Goal: Task Accomplishment & Management: Use online tool/utility

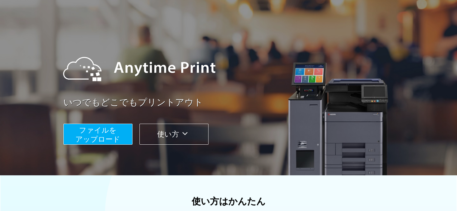
scroll to position [30, 0]
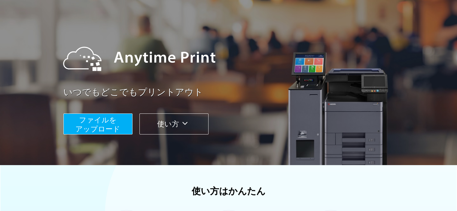
click at [189, 121] on icon at bounding box center [185, 123] width 12 height 9
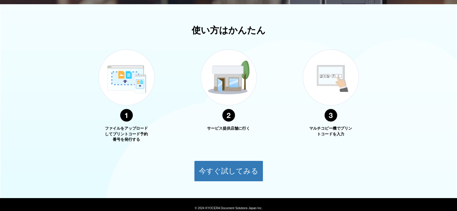
scroll to position [216, 0]
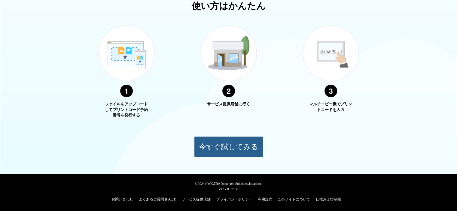
click at [236, 146] on button "今すぐ試してみる" at bounding box center [228, 147] width 69 height 21
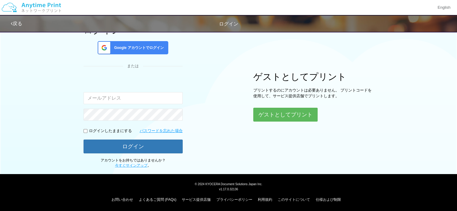
scroll to position [19, 0]
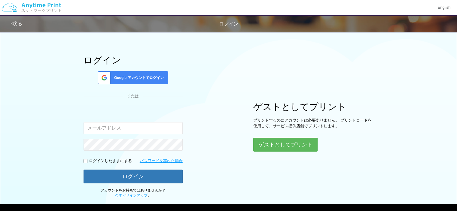
click at [118, 127] on input "email" at bounding box center [133, 128] width 99 height 12
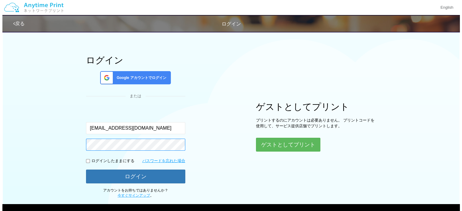
scroll to position [49, 0]
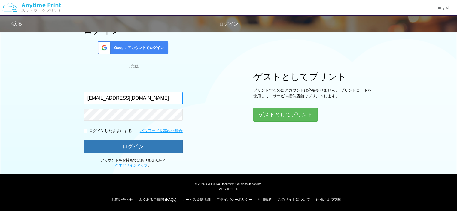
click at [171, 96] on input "miyu-donx921x23@ymobile.ne.jp" at bounding box center [133, 98] width 99 height 12
type input "m"
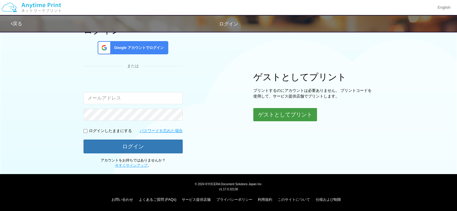
click at [289, 115] on button "ゲストとしてプリント" at bounding box center [286, 114] width 64 height 13
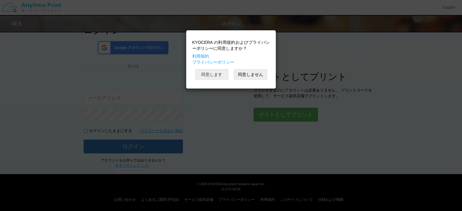
click at [216, 73] on button "同意します" at bounding box center [211, 74] width 33 height 10
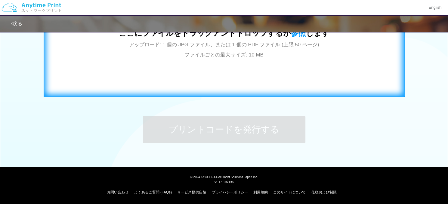
scroll to position [133, 0]
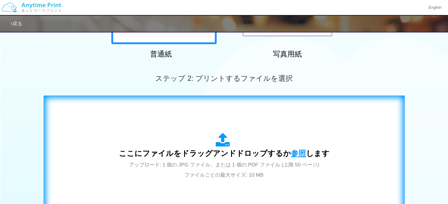
click at [295, 154] on span "参照" at bounding box center [298, 153] width 15 height 8
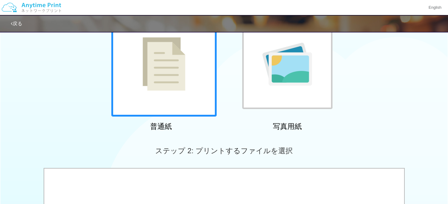
scroll to position [0, 0]
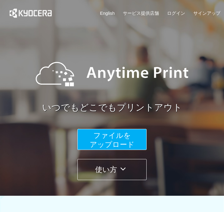
click at [124, 170] on icon at bounding box center [123, 168] width 12 height 9
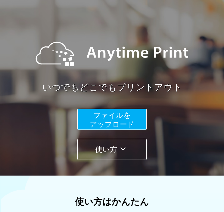
scroll to position [30, 0]
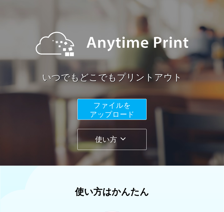
click at [123, 138] on icon at bounding box center [123, 138] width 12 height 9
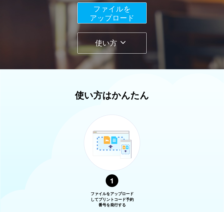
scroll to position [36, 0]
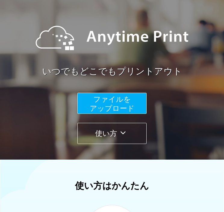
click at [124, 102] on span "ファイルを ​​アップロード" at bounding box center [112, 103] width 45 height 17
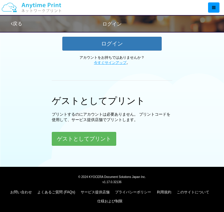
scroll to position [154, 0]
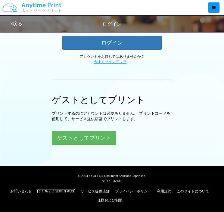
click at [53, 190] on link "よくあるご質問 (FAQs)" at bounding box center [56, 191] width 38 height 4
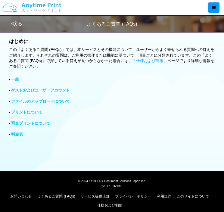
click at [53, 89] on link "ゲストおよびユーザーアカウント" at bounding box center [40, 90] width 59 height 5
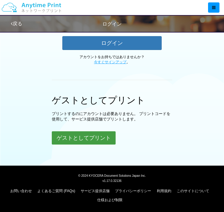
scroll to position [153, 0]
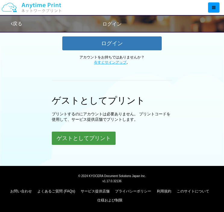
click at [99, 135] on button "ゲストとしてプリント" at bounding box center [84, 137] width 64 height 13
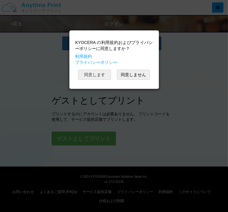
click at [97, 73] on button "同意します" at bounding box center [94, 74] width 33 height 10
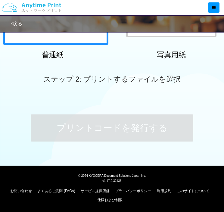
scroll to position [153, 0]
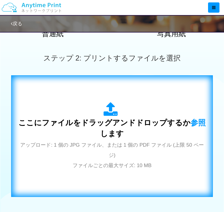
click at [126, 144] on span "アップロード: 1 個の JPG ファイル、または 1 個の PDF ファイル (上限 50 ページ) ファイルごとの最大サイズ: 10 MB" at bounding box center [111, 155] width 183 height 26
click at [111, 115] on icon at bounding box center [111, 109] width 17 height 15
drag, startPoint x: 110, startPoint y: 143, endPoint x: 146, endPoint y: 172, distance: 46.2
click at [146, 172] on div "ここにファイルをドラッグアンドドロップするか 参照 します アップロード: 1 個の JPG ファイル、または 1 個の PDF ファイル (上限 50 ペー…" at bounding box center [111, 136] width 189 height 109
click at [190, 121] on span "参照" at bounding box center [197, 122] width 15 height 8
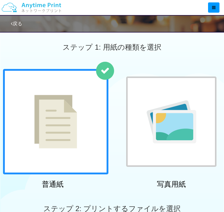
scroll to position [0, 0]
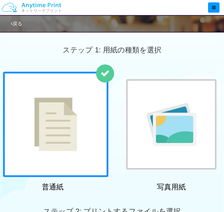
click at [22, 23] on link "戻る" at bounding box center [16, 23] width 11 height 5
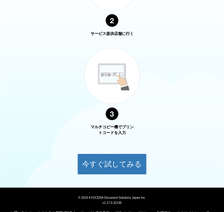
scroll to position [413, 0]
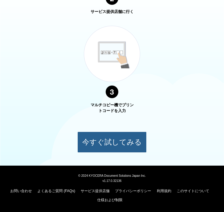
click at [111, 138] on button "今すぐ試してみる" at bounding box center [111, 141] width 69 height 21
click at [117, 139] on button "今すぐ試してみる" at bounding box center [111, 141] width 69 height 21
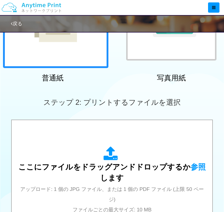
scroll to position [167, 0]
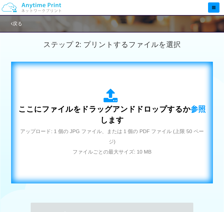
click at [152, 131] on span "アップロード: 1 個の JPG ファイル、または 1 個の PDF ファイル (上限 50 ページ) ファイルごとの最大サイズ: 10 MB" at bounding box center [111, 141] width 183 height 26
click at [113, 102] on icon at bounding box center [111, 95] width 17 height 15
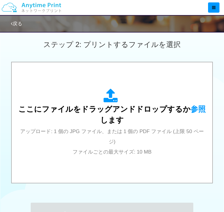
click at [212, 7] on icon at bounding box center [214, 7] width 4 height 4
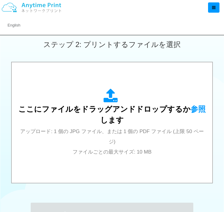
click at [212, 7] on icon at bounding box center [214, 7] width 4 height 4
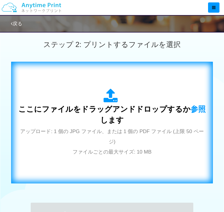
click at [109, 151] on span "アップロード: 1 個の JPG ファイル、または 1 個の PDF ファイル (上限 50 ページ) ファイルごとの最大サイズ: 10 MB" at bounding box center [111, 141] width 183 height 26
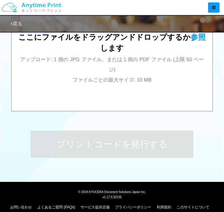
scroll to position [225, 0]
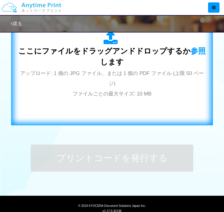
click at [174, 88] on div "ここにファイルをドラッグアンドドロップするか 参照 します アップロード: 1 個の JPG ファイル、または 1 個の PDF ファイル (上限 50 ペー…" at bounding box center [111, 64] width 189 height 68
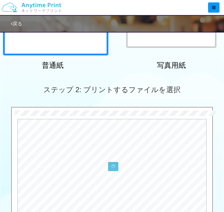
scroll to position [165, 0]
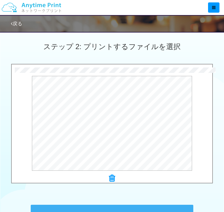
click at [219, 161] on div "0.5 MB [PERSON_NAME]_高.pdf Check Error × [PERSON_NAME]_高.pdf プレビュー" at bounding box center [112, 125] width 224 height 123
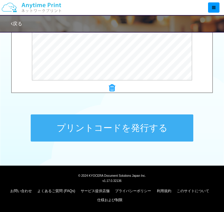
click at [135, 129] on button "プリントコードを発行する" at bounding box center [112, 127] width 162 height 27
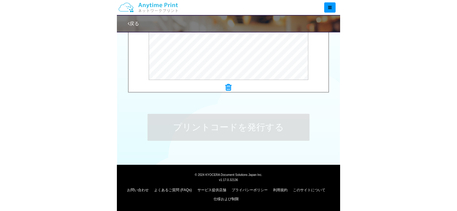
scroll to position [0, 0]
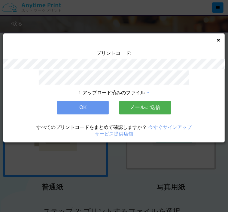
click at [219, 41] on icon at bounding box center [218, 40] width 3 height 4
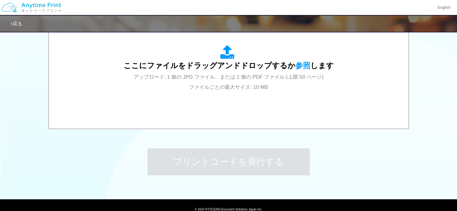
scroll to position [211, 0]
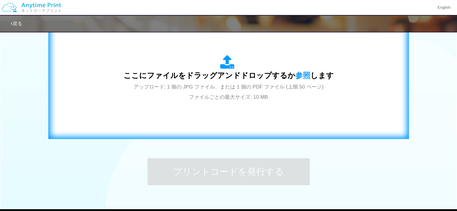
click at [223, 116] on div "ここにファイルをドラッグアンドドロップするか 参照 します アップロード: 1 個の JPG ファイル、または 1 個の PDF ファイル (上限 50 ペー…" at bounding box center [229, 78] width 348 height 109
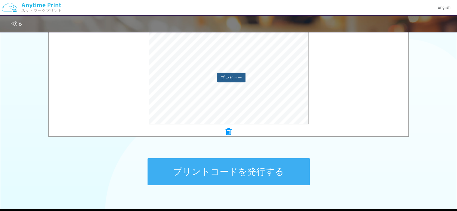
click at [223, 79] on button "プレビュー" at bounding box center [231, 78] width 28 height 10
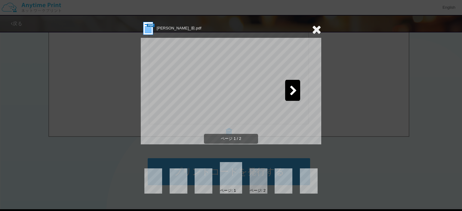
click at [223, 90] on icon at bounding box center [294, 91] width 8 height 11
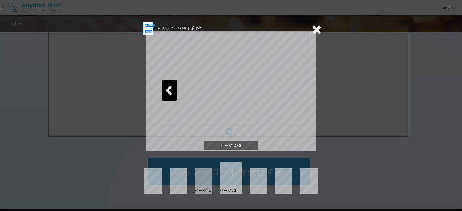
click at [171, 86] on icon at bounding box center [169, 91] width 8 height 11
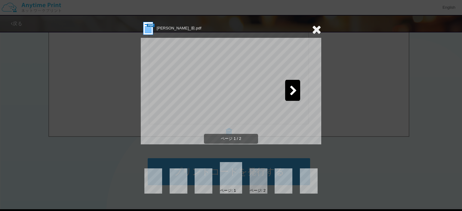
click at [223, 31] on icon at bounding box center [316, 29] width 9 height 12
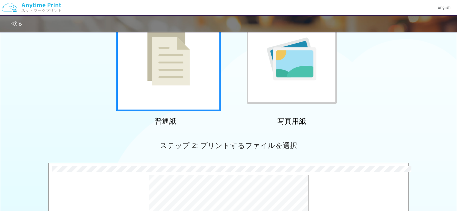
scroll to position [0, 0]
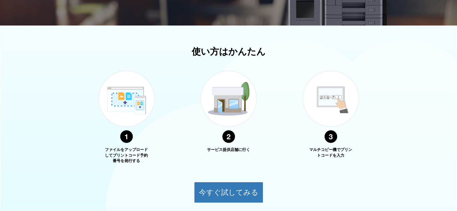
scroll to position [180, 0]
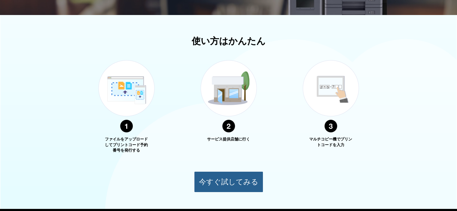
click at [225, 181] on button "今すぐ試してみる" at bounding box center [228, 182] width 69 height 21
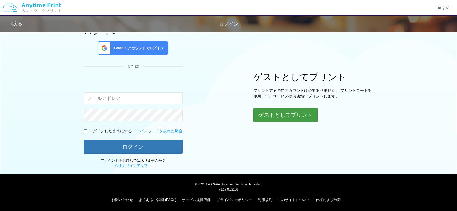
scroll to position [49, 0]
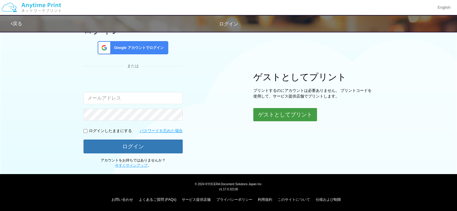
click at [286, 114] on button "ゲストとしてプリント" at bounding box center [286, 114] width 64 height 13
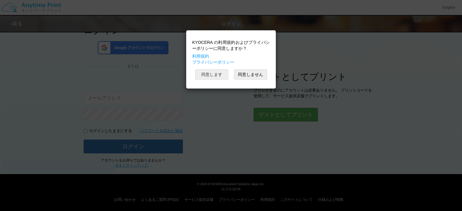
click at [217, 75] on button "同意します" at bounding box center [211, 74] width 33 height 10
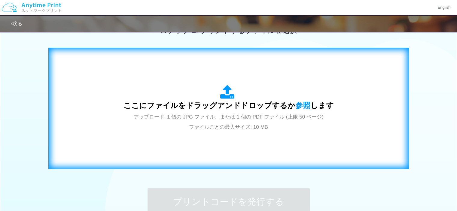
scroll to position [211, 0]
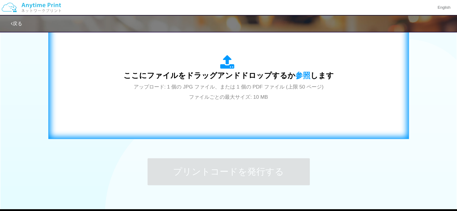
click at [332, 100] on div "ここにファイルをドラッグアンドドロップするか 参照 します アップロード: 1 個の JPG ファイル、または 1 個の PDF ファイル (上限 50 ペー…" at bounding box center [229, 78] width 348 height 109
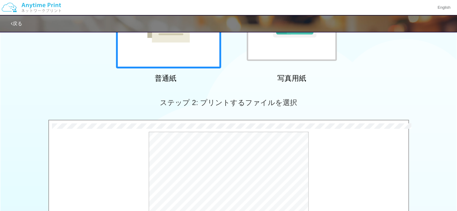
scroll to position [156, 0]
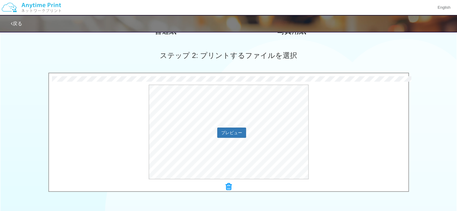
click at [363, 147] on div "プレビュー" at bounding box center [229, 132] width 360 height 95
click at [229, 187] on icon at bounding box center [229, 187] width 6 height 8
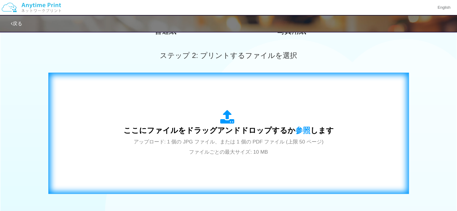
click at [250, 148] on span "アップロード: 1 個の JPG ファイル、または 1 個の PDF ファイル (上限 50 ページ) ファイルごとの最大サイズ: 10 MB" at bounding box center [229, 147] width 190 height 16
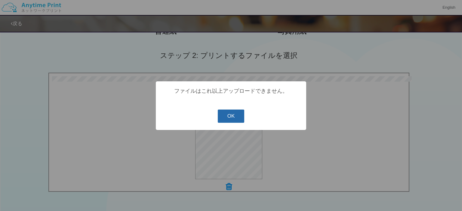
click at [236, 118] on button "OK" at bounding box center [231, 116] width 27 height 13
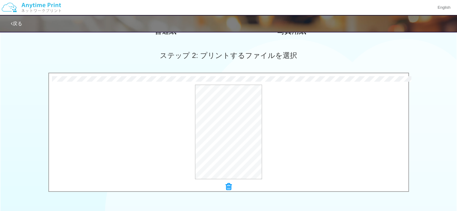
click at [229, 187] on icon at bounding box center [229, 187] width 6 height 8
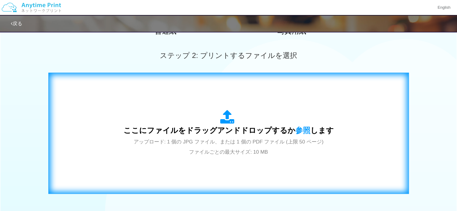
click at [239, 121] on div "ここにファイルをドラッグアンドドロップするか 参照 します アップロード: 1 個の JPG ファイル、または 1 個の PDF ファイル (上限 50 ペー…" at bounding box center [229, 133] width 211 height 47
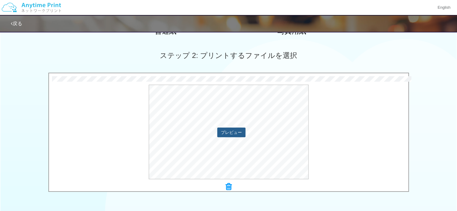
click at [241, 134] on button "プレビュー" at bounding box center [231, 133] width 28 height 10
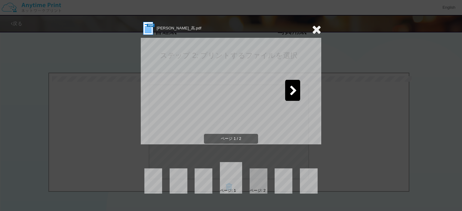
click at [295, 90] on icon at bounding box center [294, 91] width 8 height 11
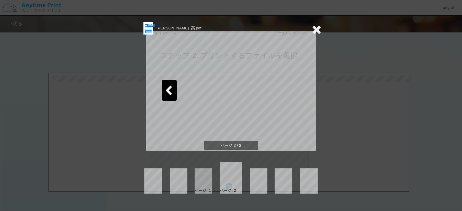
click at [317, 27] on icon at bounding box center [316, 29] width 9 height 12
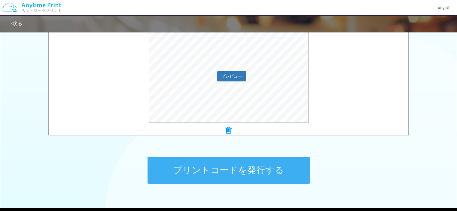
scroll to position [216, 0]
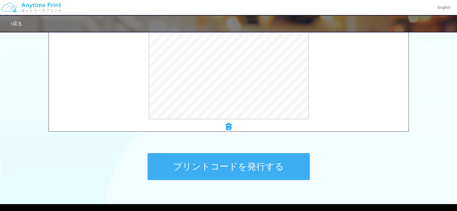
click at [237, 164] on button "プリントコードを発行する" at bounding box center [229, 166] width 162 height 27
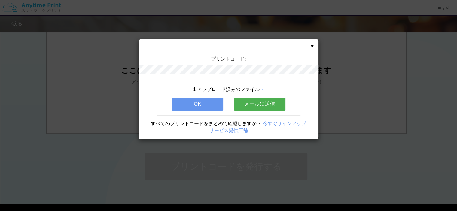
scroll to position [0, 0]
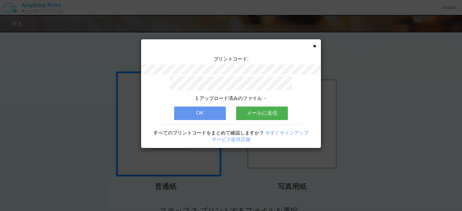
click at [265, 96] on icon at bounding box center [264, 98] width 3 height 5
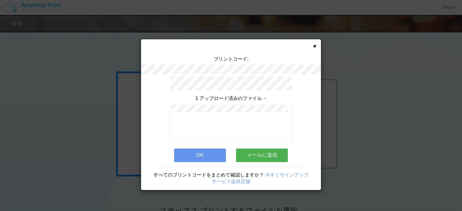
click at [275, 173] on link "今すぐサインアップ" at bounding box center [286, 175] width 43 height 5
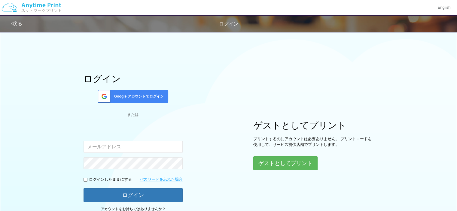
scroll to position [49, 0]
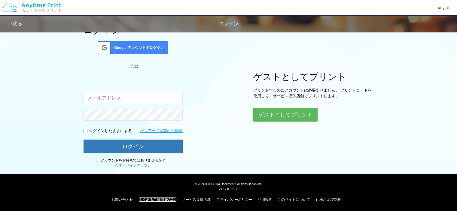
click at [152, 199] on link "よくあるご質問 (FAQs)" at bounding box center [158, 200] width 38 height 4
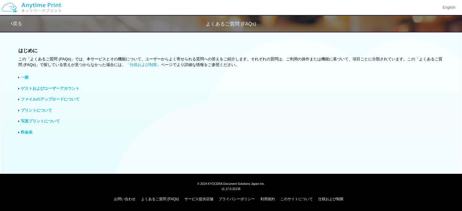
click at [52, 88] on link "ゲストおよびユーザーアカウント" at bounding box center [50, 88] width 59 height 5
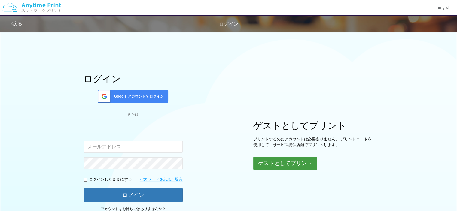
click at [285, 164] on button "ゲストとしてプリント" at bounding box center [286, 163] width 64 height 13
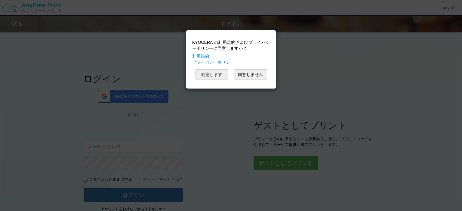
click at [220, 75] on button "同意します" at bounding box center [211, 74] width 33 height 10
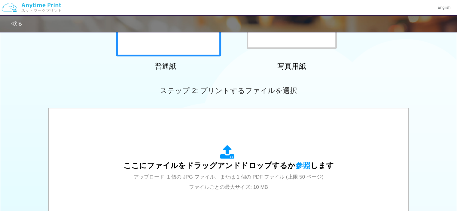
scroll to position [180, 0]
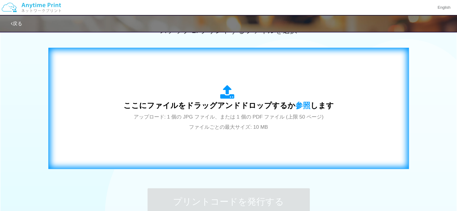
click at [285, 125] on div "ここにファイルをドラッグアンドドロップするか 参照 します アップロード: 1 個の JPG ファイル、または 1 個の PDF ファイル (上限 50 ペー…" at bounding box center [229, 108] width 211 height 47
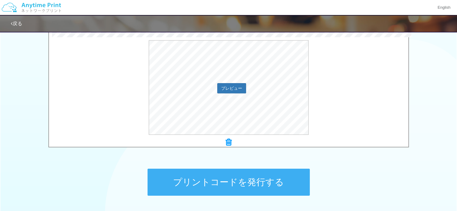
scroll to position [211, 0]
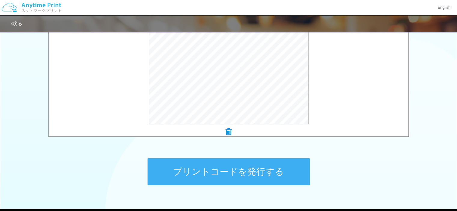
click at [254, 169] on button "プリントコードを発行する" at bounding box center [229, 172] width 162 height 27
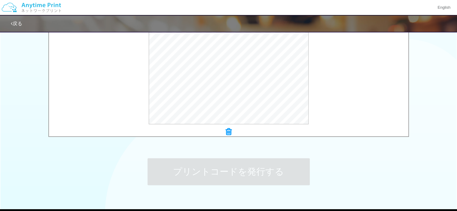
scroll to position [0, 0]
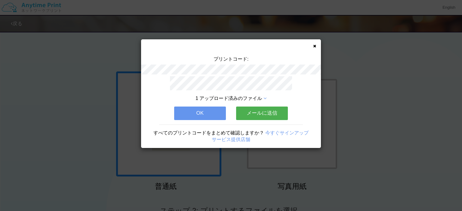
click at [313, 44] on div "プリントコード: 1 アップロード済みのファイル OK メールに送信 すべてのプリントコードをまとめて確認しますか？ 今すぐサインアップ サービス提供店舗" at bounding box center [231, 93] width 180 height 109
click at [314, 47] on icon at bounding box center [314, 46] width 3 height 4
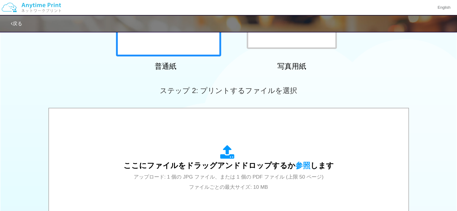
scroll to position [180, 0]
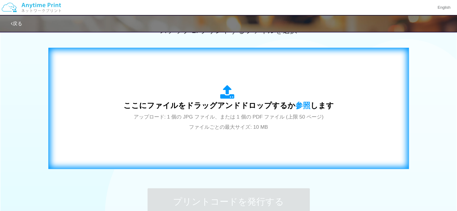
click at [308, 120] on span "アップロード: 1 個の JPG ファイル、または 1 個の PDF ファイル (上限 50 ページ) ファイルごとの最大サイズ: 10 MB" at bounding box center [229, 122] width 190 height 16
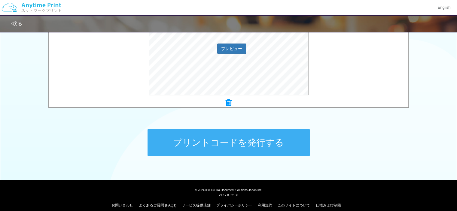
scroll to position [241, 0]
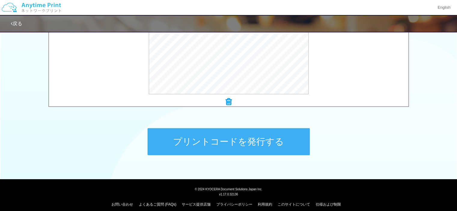
click at [263, 147] on button "プリントコードを発行する" at bounding box center [229, 141] width 162 height 27
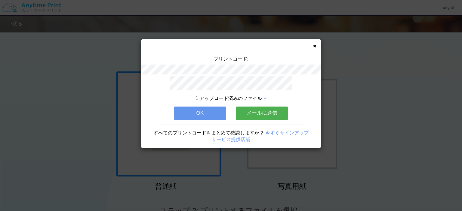
click at [265, 96] on icon at bounding box center [264, 98] width 3 height 5
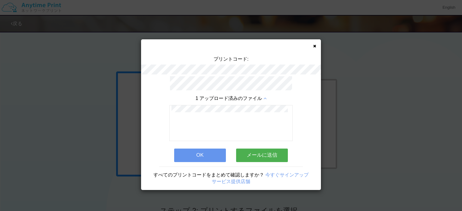
click at [315, 45] on icon at bounding box center [314, 46] width 3 height 4
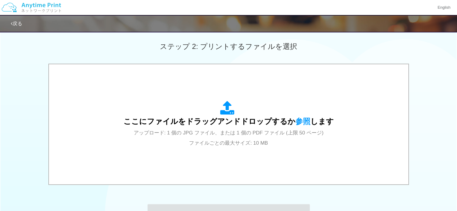
scroll to position [211, 0]
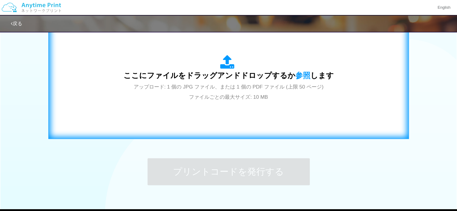
click at [251, 98] on span "アップロード: 1 個の JPG ファイル、または 1 個の PDF ファイル (上限 50 ページ) ファイルごとの最大サイズ: 10 MB" at bounding box center [229, 92] width 190 height 16
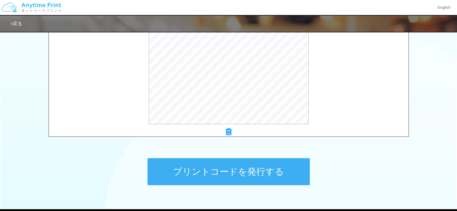
click at [268, 169] on button "プリントコードを発行する" at bounding box center [229, 172] width 162 height 27
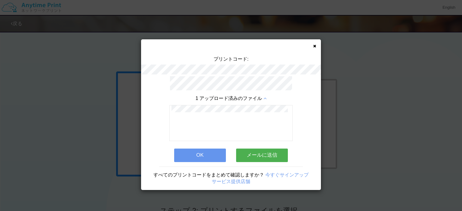
click at [270, 155] on button "メールに送信" at bounding box center [262, 155] width 52 height 13
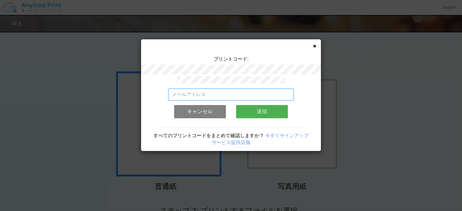
click at [219, 94] on input "email" at bounding box center [231, 95] width 126 height 12
click at [201, 93] on input "email" at bounding box center [231, 95] width 126 height 12
paste input "miyu-donx921x23@ymobile.ne.jp"
type input "miyu-donx921x23@ymobile.ne.jp"
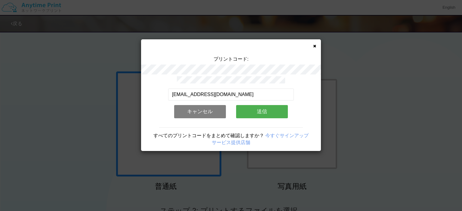
click at [263, 110] on button "送信" at bounding box center [262, 111] width 52 height 13
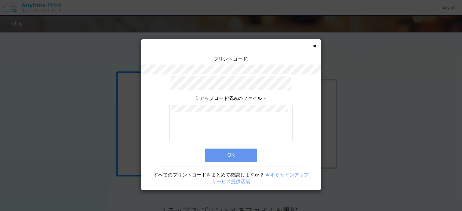
click at [223, 150] on button "OK" at bounding box center [231, 155] width 52 height 13
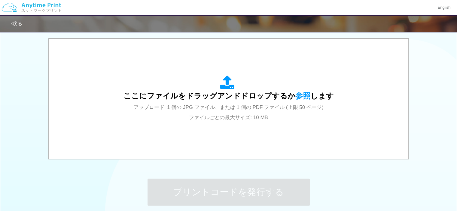
scroll to position [156, 0]
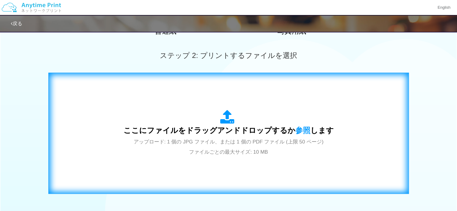
click at [263, 123] on div "ここにファイルをドラッグアンドドロップするか 参照 します アップロード: 1 個の JPG ファイル、または 1 個の PDF ファイル (上限 50 ペー…" at bounding box center [229, 133] width 211 height 47
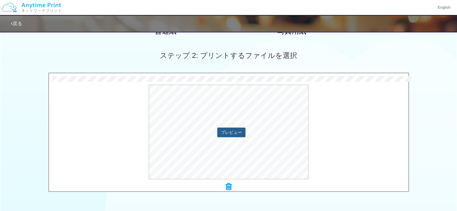
click at [233, 134] on button "プレビュー" at bounding box center [231, 133] width 28 height 10
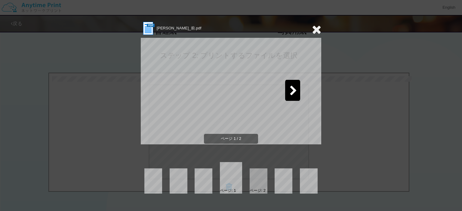
click at [296, 91] on icon at bounding box center [294, 91] width 8 height 11
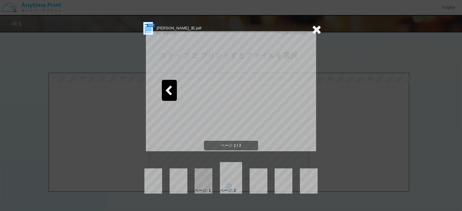
click at [318, 27] on icon at bounding box center [316, 29] width 9 height 12
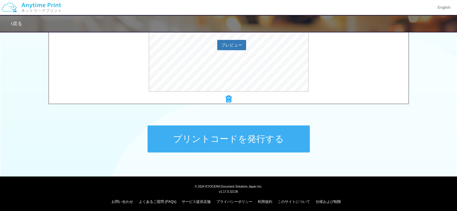
scroll to position [246, 0]
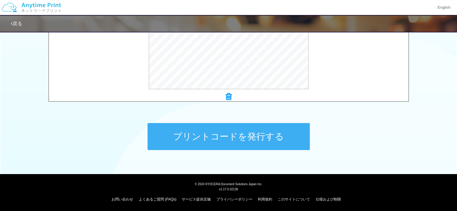
click at [235, 135] on button "プリントコードを発行する" at bounding box center [229, 136] width 162 height 27
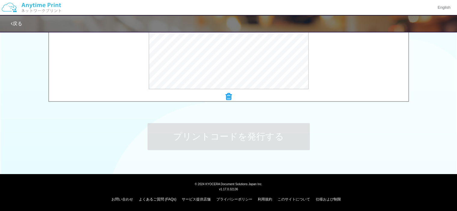
scroll to position [0, 0]
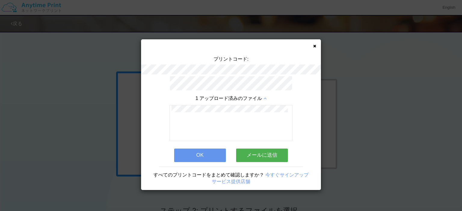
click at [271, 152] on button "メールに送信" at bounding box center [262, 155] width 52 height 13
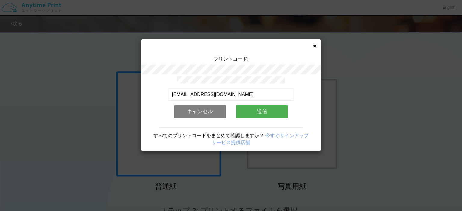
click at [265, 110] on button "送信" at bounding box center [262, 111] width 52 height 13
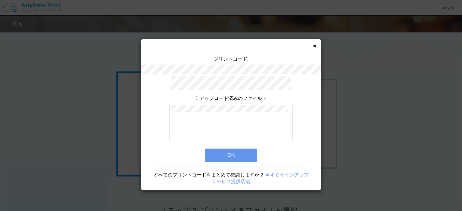
click at [241, 151] on button "OK" at bounding box center [231, 155] width 52 height 13
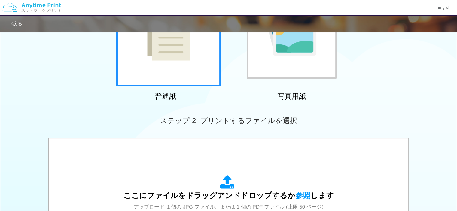
scroll to position [150, 0]
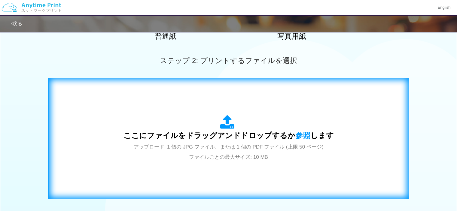
click at [284, 151] on div "ここにファイルをドラッグアンドドロップするか 参照 します アップロード: 1 個の JPG ファイル、または 1 個の PDF ファイル (上限 50 ペー…" at bounding box center [229, 138] width 211 height 47
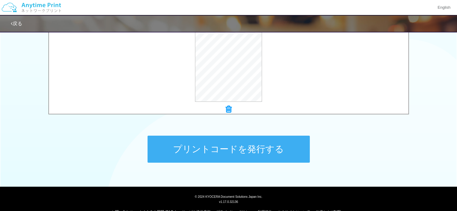
scroll to position [241, 0]
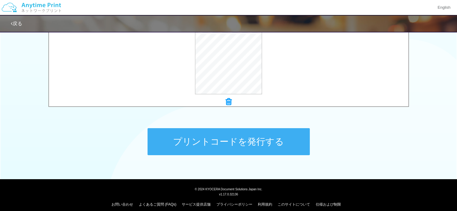
click at [260, 141] on button "プリントコードを発行する" at bounding box center [229, 141] width 162 height 27
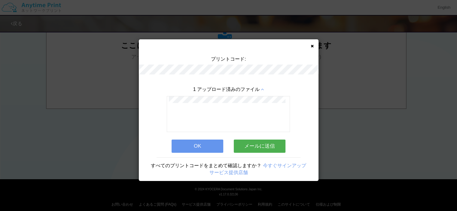
scroll to position [0, 0]
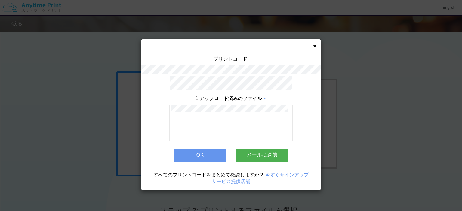
click at [266, 152] on button "メールに送信" at bounding box center [262, 155] width 52 height 13
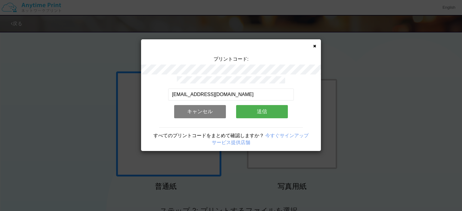
click at [268, 106] on button "送信" at bounding box center [262, 111] width 52 height 13
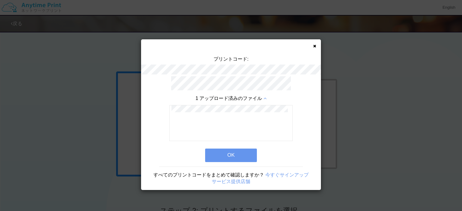
click at [232, 155] on button "OK" at bounding box center [231, 155] width 52 height 13
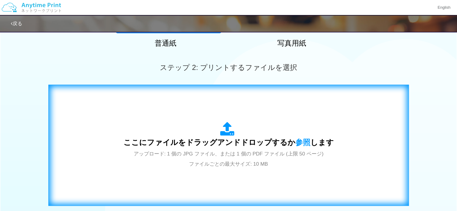
scroll to position [150, 0]
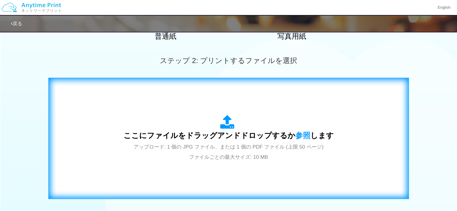
click at [257, 145] on span "アップロード: 1 個の JPG ファイル、または 1 個の PDF ファイル (上限 50 ページ) ファイルごとの最大サイズ: 10 MB" at bounding box center [229, 152] width 190 height 16
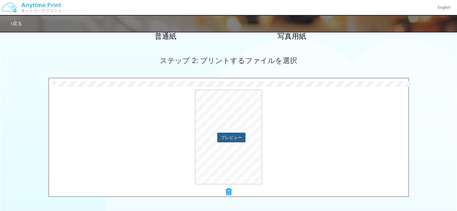
click at [231, 139] on button "プレビュー" at bounding box center [231, 138] width 28 height 10
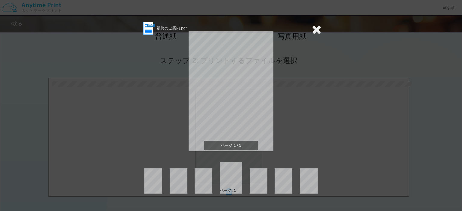
click at [316, 30] on icon at bounding box center [316, 29] width 9 height 12
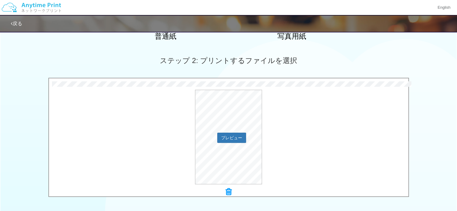
scroll to position [211, 0]
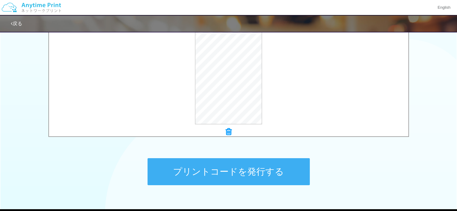
click at [253, 175] on button "プリントコードを発行する" at bounding box center [229, 172] width 162 height 27
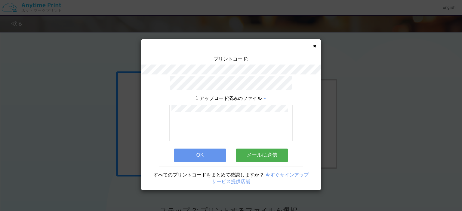
click at [262, 152] on button "メールに送信" at bounding box center [262, 155] width 52 height 13
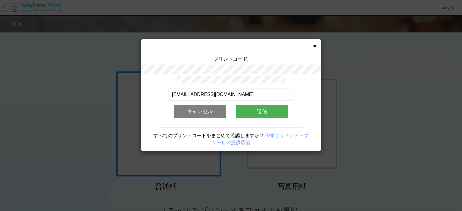
click at [262, 109] on button "送信" at bounding box center [262, 111] width 52 height 13
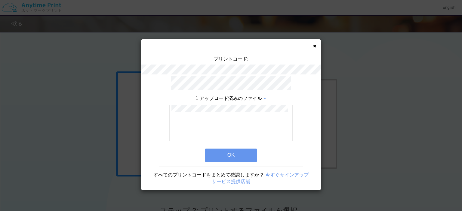
click at [234, 152] on button "OK" at bounding box center [231, 155] width 52 height 13
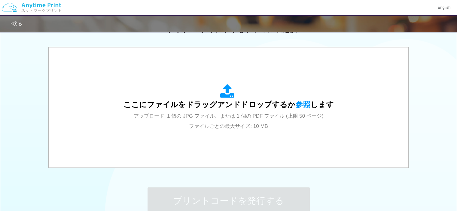
scroll to position [211, 0]
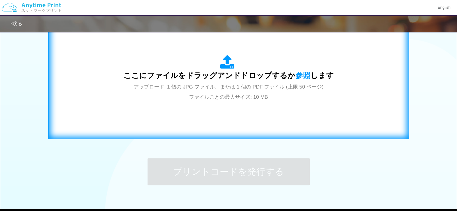
click at [270, 105] on div "ここにファイルをドラッグアンドドロップするか 参照 します アップロード: 1 個の JPG ファイル、または 1 個の PDF ファイル (上限 50 ペー…" at bounding box center [229, 78] width 348 height 109
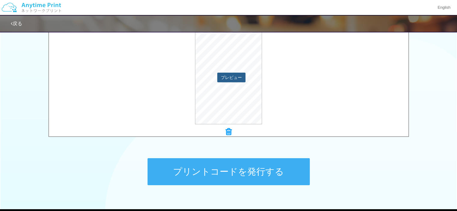
click at [238, 78] on button "プレビュー" at bounding box center [231, 78] width 28 height 10
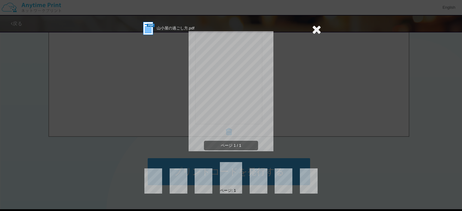
click at [316, 27] on icon at bounding box center [316, 29] width 9 height 12
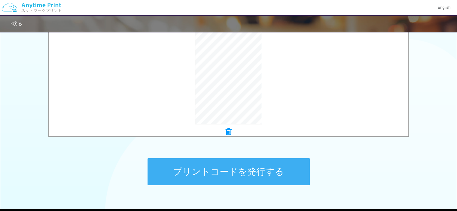
click at [259, 166] on button "プリントコードを発行する" at bounding box center [229, 172] width 162 height 27
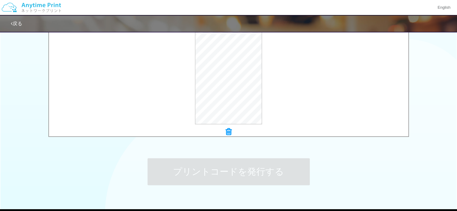
scroll to position [0, 0]
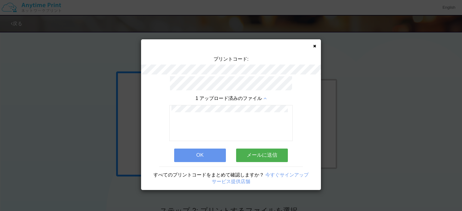
click at [261, 152] on button "メールに送信" at bounding box center [262, 155] width 52 height 13
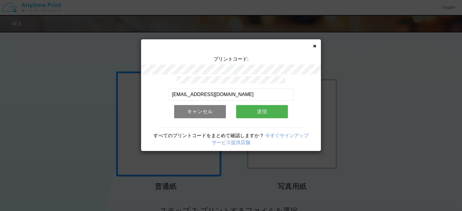
click at [272, 113] on button "送信" at bounding box center [262, 111] width 52 height 13
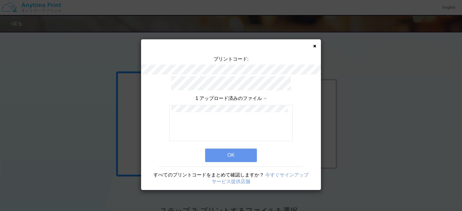
click at [243, 151] on button "OK" at bounding box center [231, 155] width 52 height 13
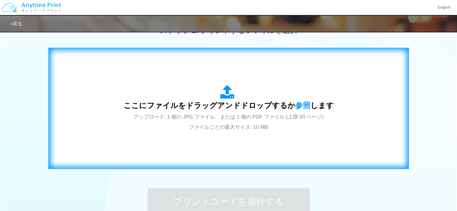
scroll to position [246, 0]
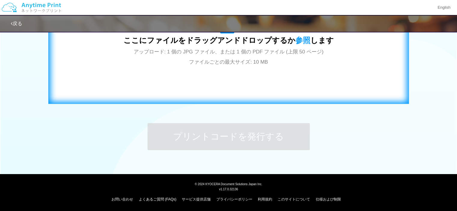
click at [268, 76] on div "ここにファイルをドラッグアンドドロップするか 参照 します アップロード: 1 個の JPG ファイル、または 1 個の PDF ファイル (上限 50 ペー…" at bounding box center [229, 43] width 348 height 109
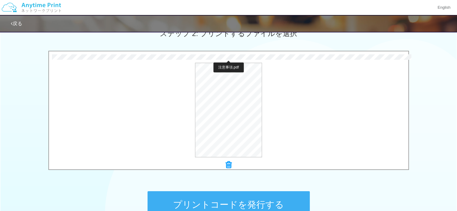
scroll to position [180, 0]
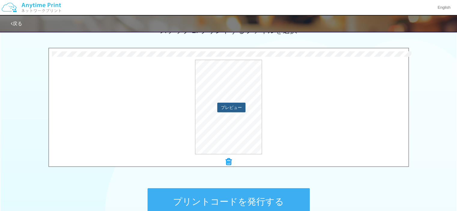
click at [235, 108] on button "プレビュー" at bounding box center [231, 108] width 28 height 10
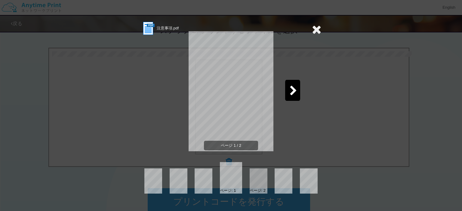
click at [294, 91] on icon at bounding box center [294, 91] width 8 height 11
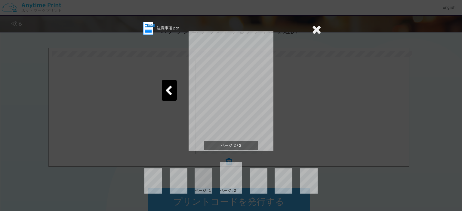
click at [316, 27] on icon at bounding box center [316, 29] width 9 height 12
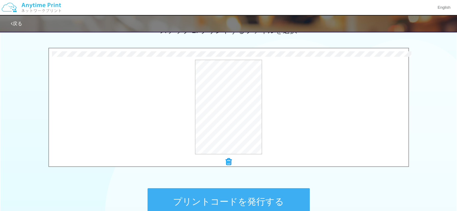
click at [268, 201] on button "プリントコードを発行する" at bounding box center [229, 202] width 162 height 27
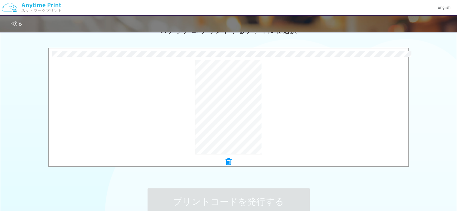
scroll to position [0, 0]
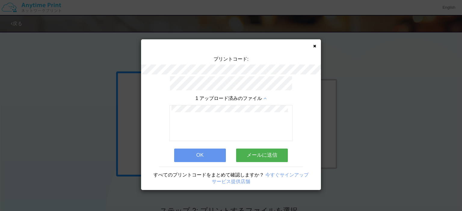
click at [262, 151] on button "メールに送信" at bounding box center [262, 155] width 52 height 13
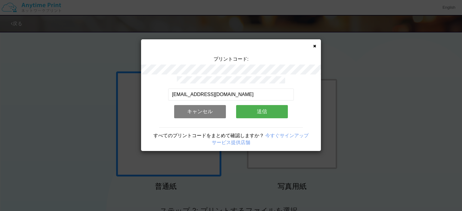
click at [264, 109] on button "送信" at bounding box center [262, 111] width 52 height 13
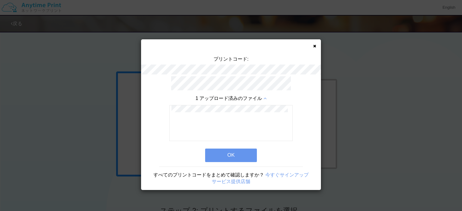
click at [237, 154] on button "OK" at bounding box center [231, 155] width 52 height 13
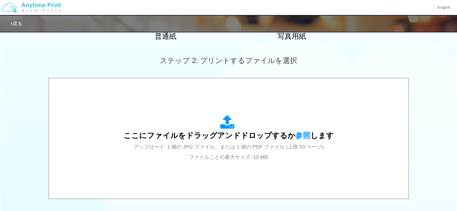
scroll to position [211, 0]
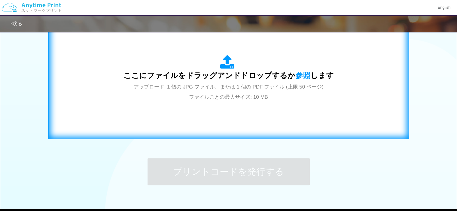
click at [289, 77] on span "ここにファイルをドラッグアンドドロップするか 参照 します" at bounding box center [229, 75] width 211 height 8
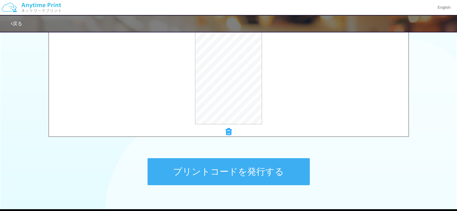
scroll to position [120, 0]
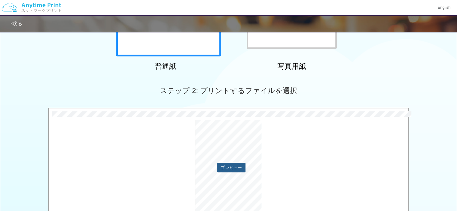
click at [233, 166] on button "プレビュー" at bounding box center [231, 168] width 28 height 10
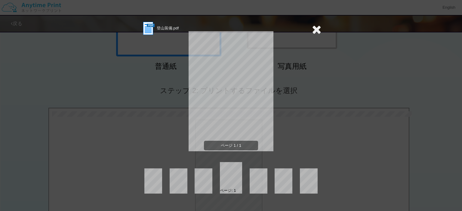
click at [316, 30] on icon at bounding box center [316, 29] width 9 height 12
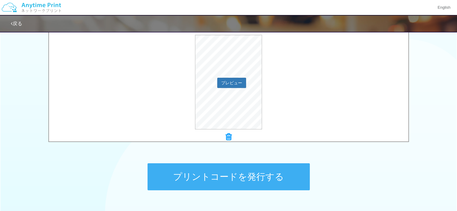
scroll to position [211, 0]
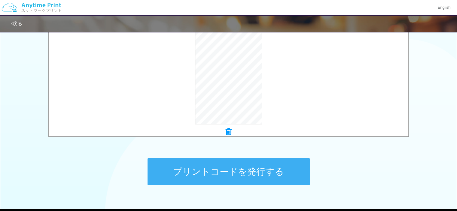
click at [270, 167] on button "プリントコードを発行する" at bounding box center [229, 172] width 162 height 27
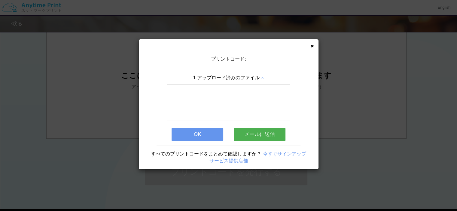
scroll to position [0, 0]
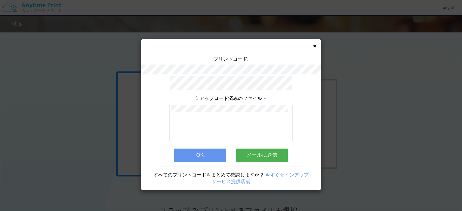
click at [268, 152] on button "メールに送信" at bounding box center [262, 155] width 52 height 13
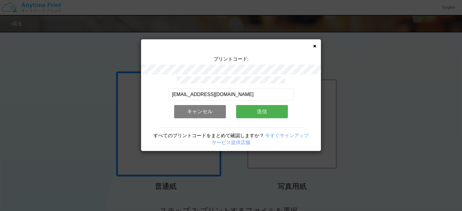
click at [269, 111] on button "送信" at bounding box center [262, 111] width 52 height 13
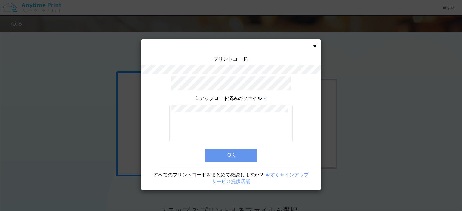
click at [244, 154] on button "OK" at bounding box center [231, 155] width 52 height 13
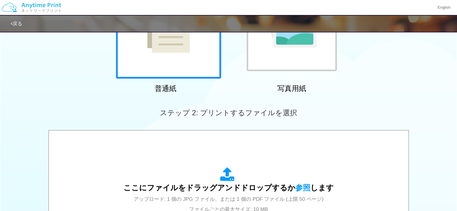
scroll to position [156, 0]
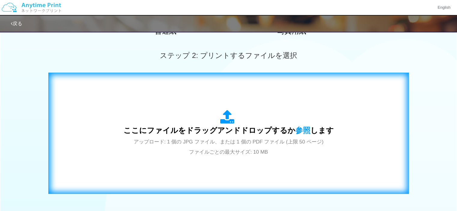
click at [259, 130] on span "ここにファイルをドラッグアンドドロップするか 参照 します" at bounding box center [229, 130] width 211 height 8
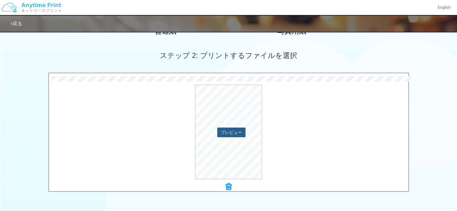
click at [234, 131] on button "プレビュー" at bounding box center [231, 133] width 28 height 10
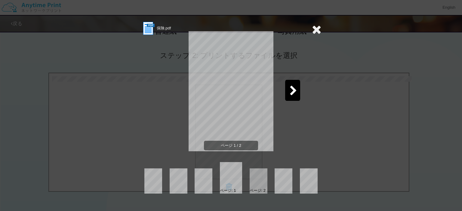
click at [298, 94] on div at bounding box center [292, 90] width 15 height 21
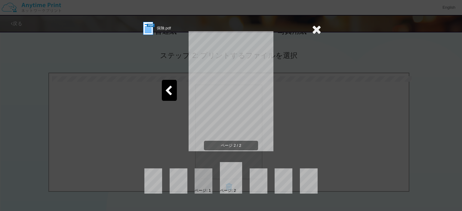
click at [315, 29] on icon at bounding box center [316, 29] width 9 height 12
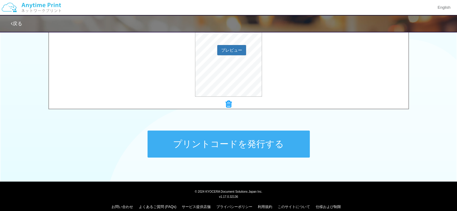
scroll to position [246, 0]
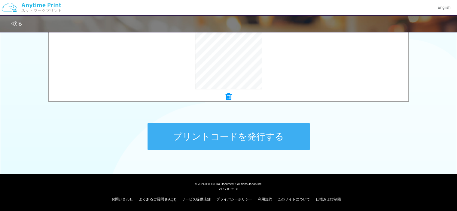
click at [280, 134] on button "プリントコードを発行する" at bounding box center [229, 136] width 162 height 27
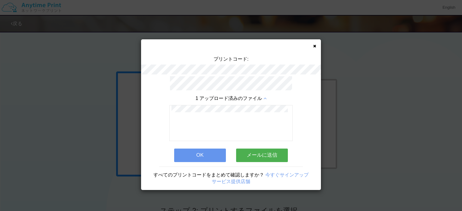
click at [282, 151] on button "メールに送信" at bounding box center [262, 155] width 52 height 13
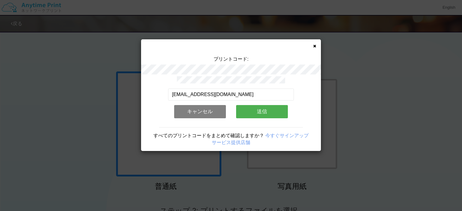
click at [283, 112] on button "送信" at bounding box center [262, 111] width 52 height 13
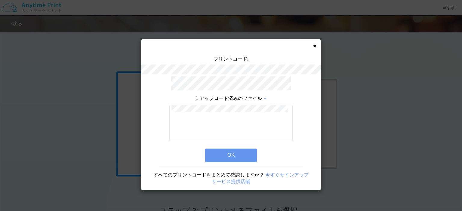
click at [233, 152] on button "OK" at bounding box center [231, 155] width 52 height 13
